Goal: Use online tool/utility

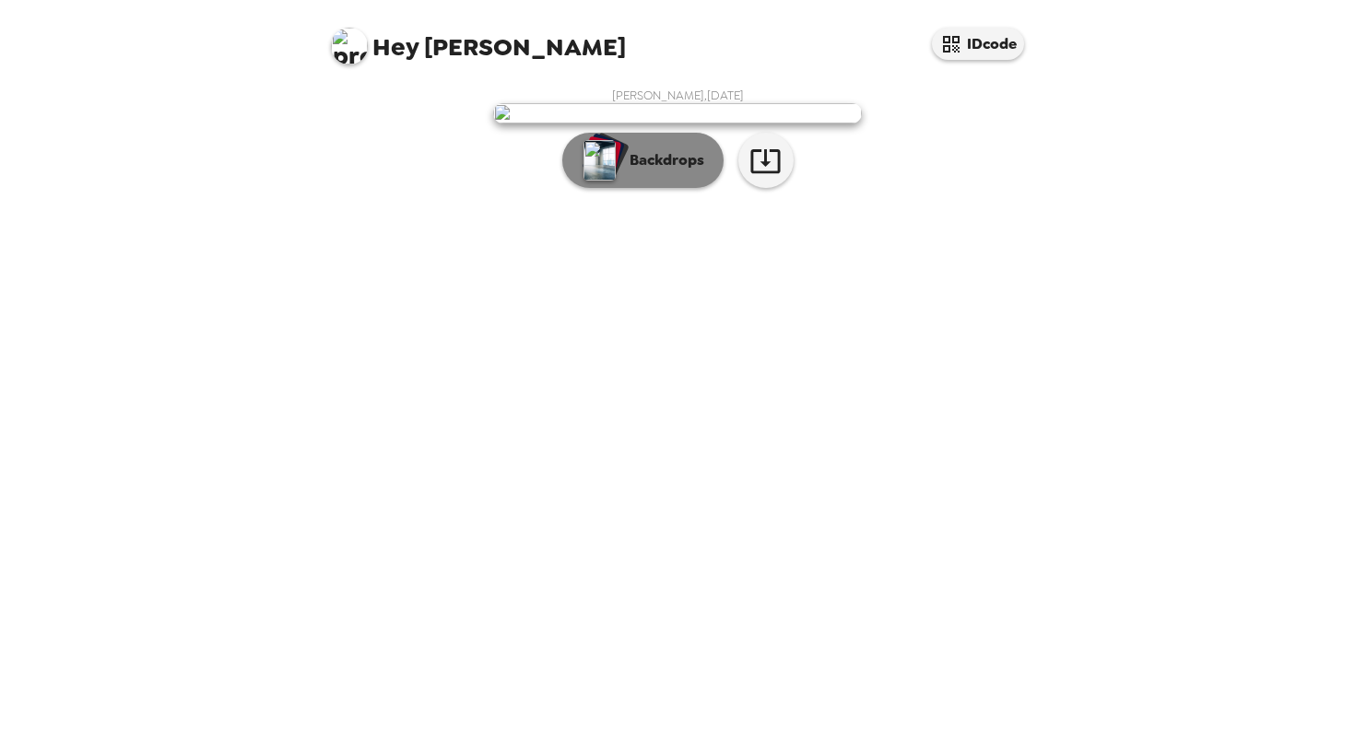
click at [654, 188] on button "Backdrops" at bounding box center [642, 160] width 161 height 55
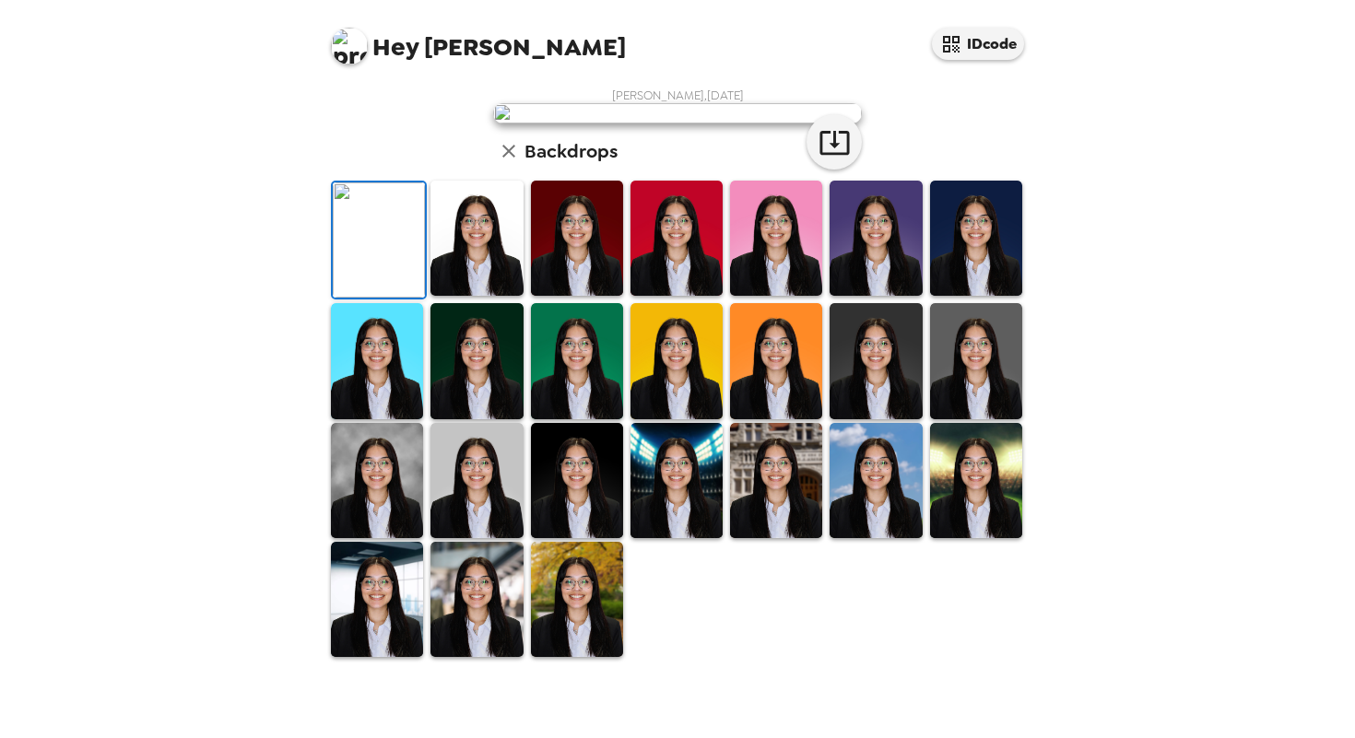
scroll to position [391, 0]
click at [491, 291] on img at bounding box center [477, 238] width 92 height 115
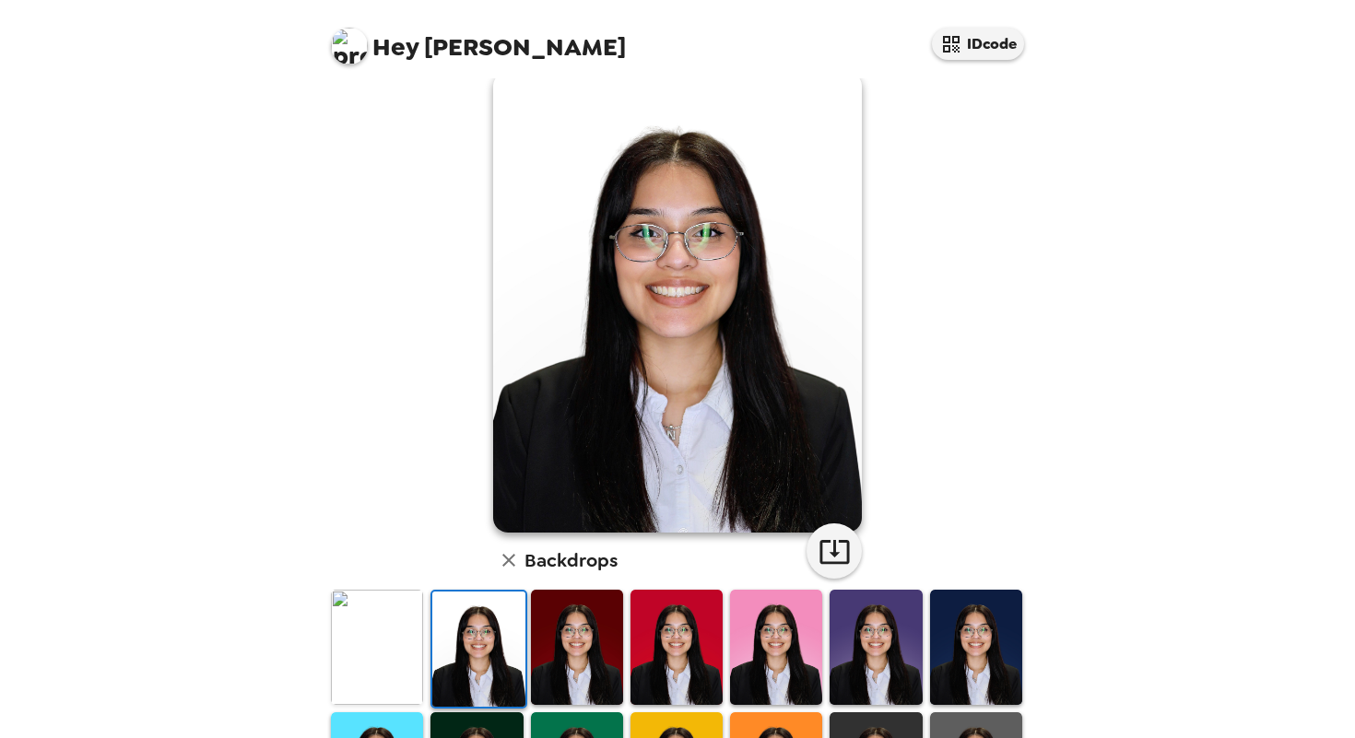
scroll to position [32, 0]
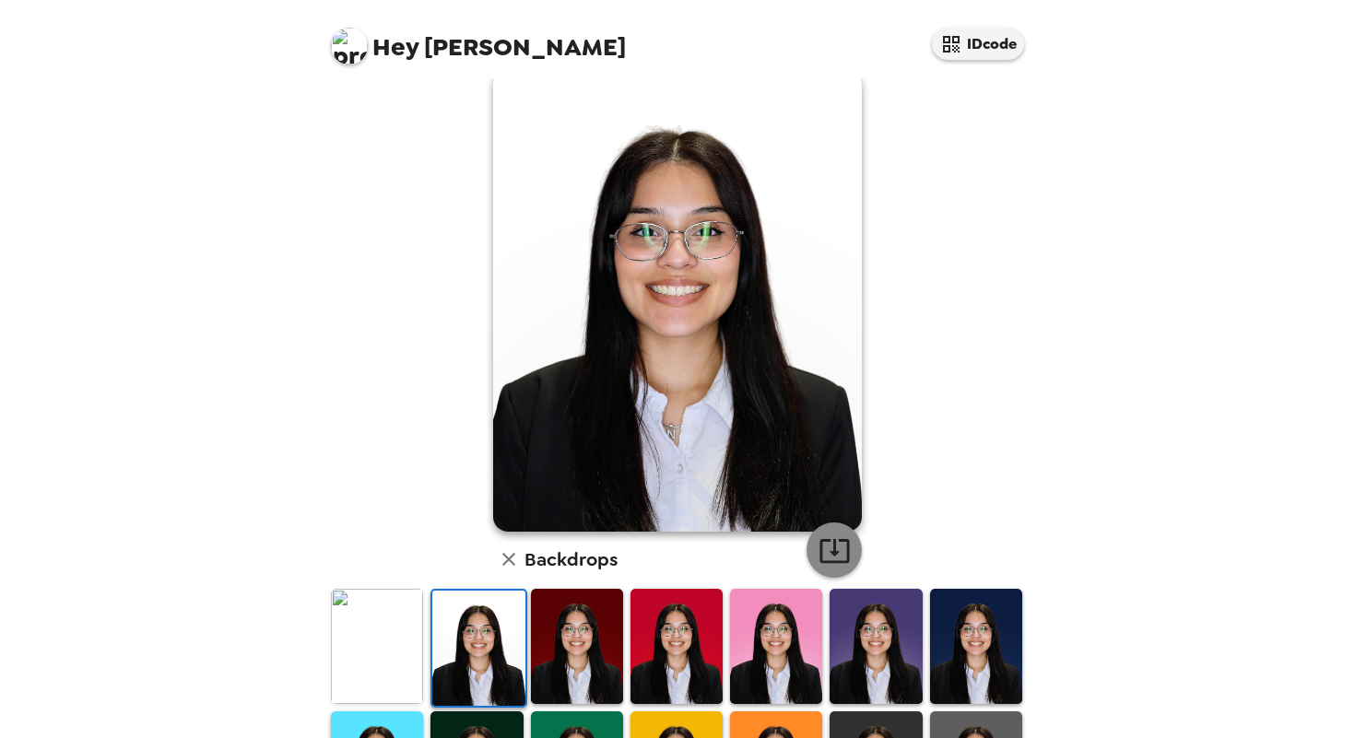
click at [838, 548] on icon "button" at bounding box center [835, 551] width 32 height 32
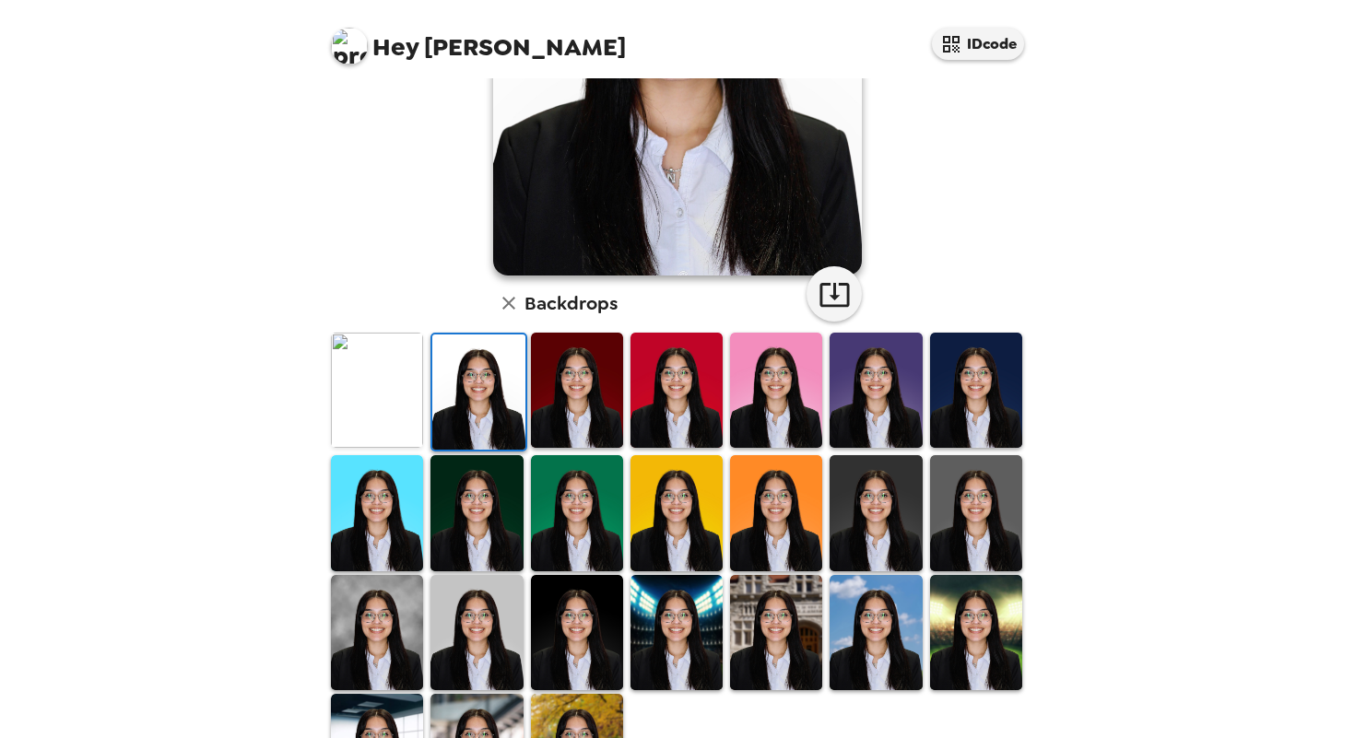
scroll to position [390, 0]
